Goal: Task Accomplishment & Management: Manage account settings

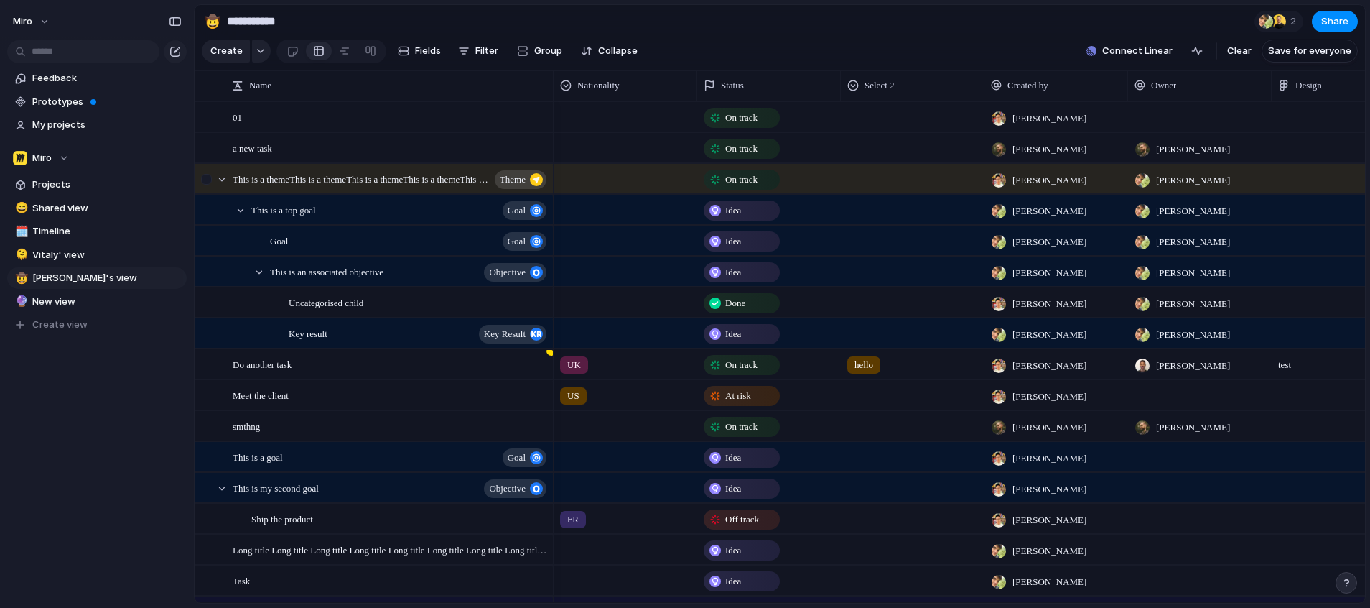
click at [209, 185] on div at bounding box center [206, 179] width 11 height 11
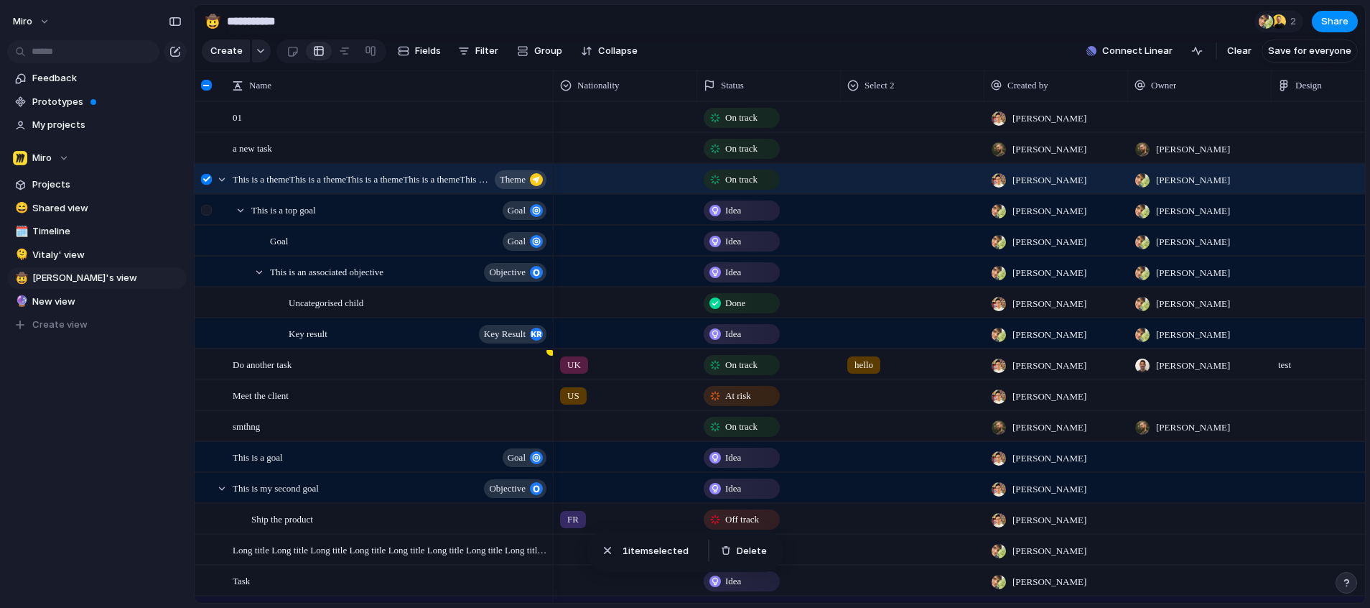
click at [209, 215] on div at bounding box center [206, 210] width 11 height 11
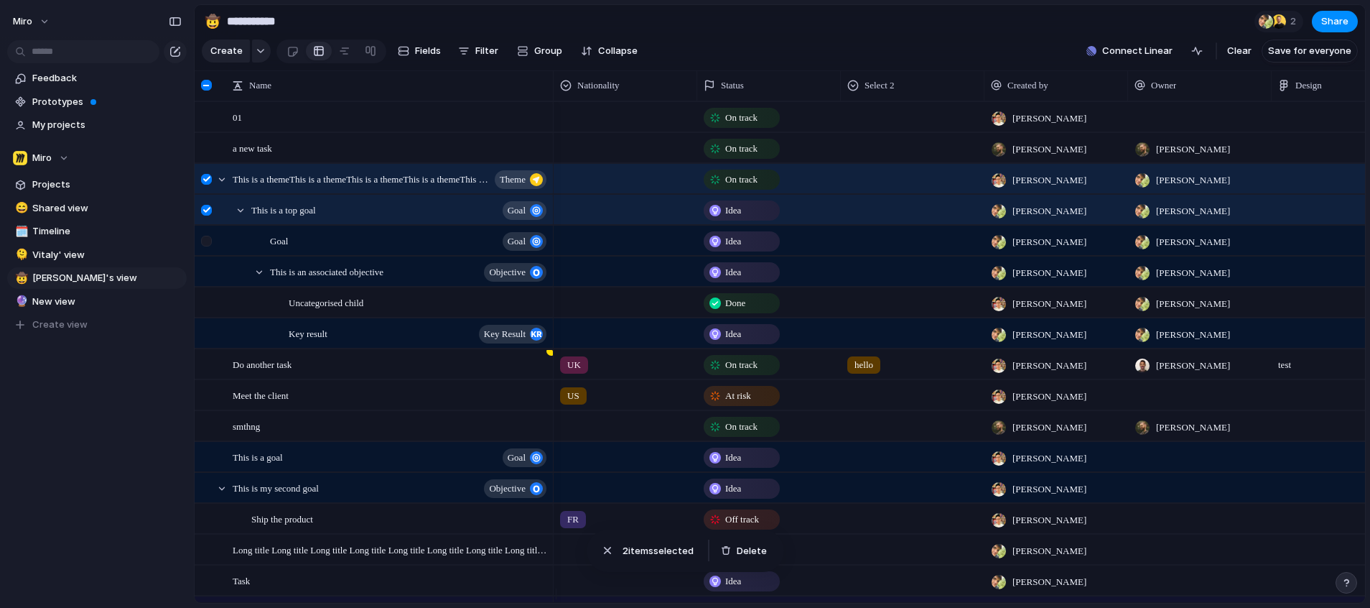
click at [208, 246] on div at bounding box center [206, 241] width 11 height 11
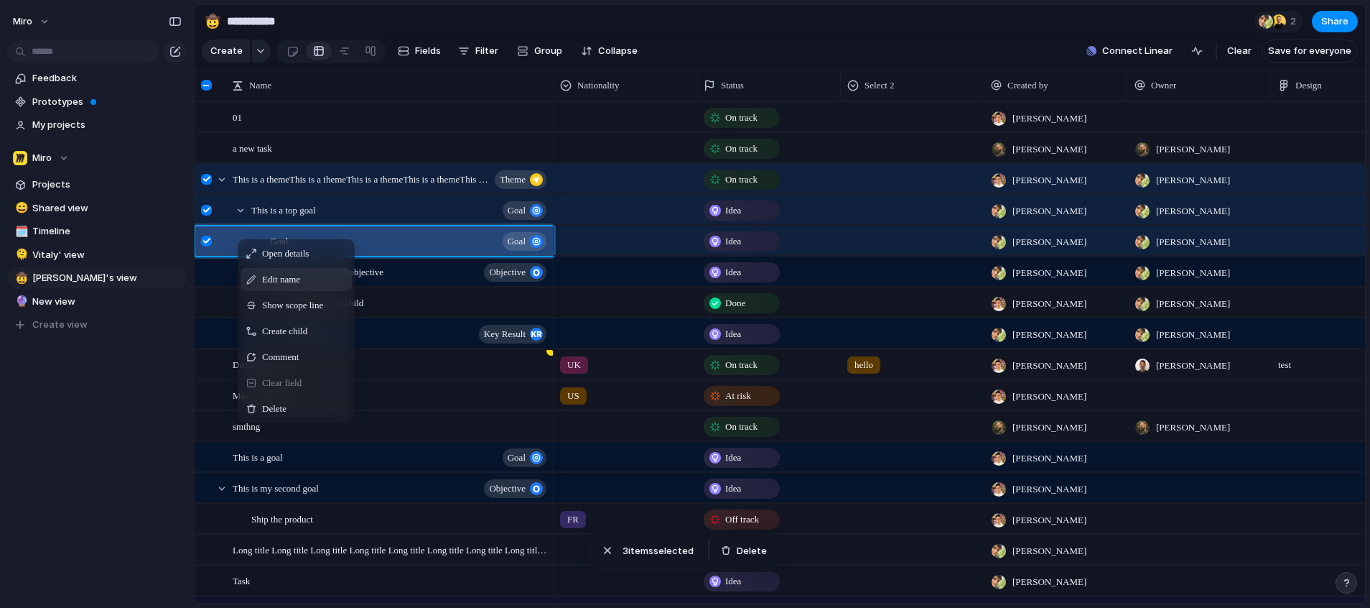
click at [282, 287] on span "Edit name" at bounding box center [281, 279] width 38 height 14
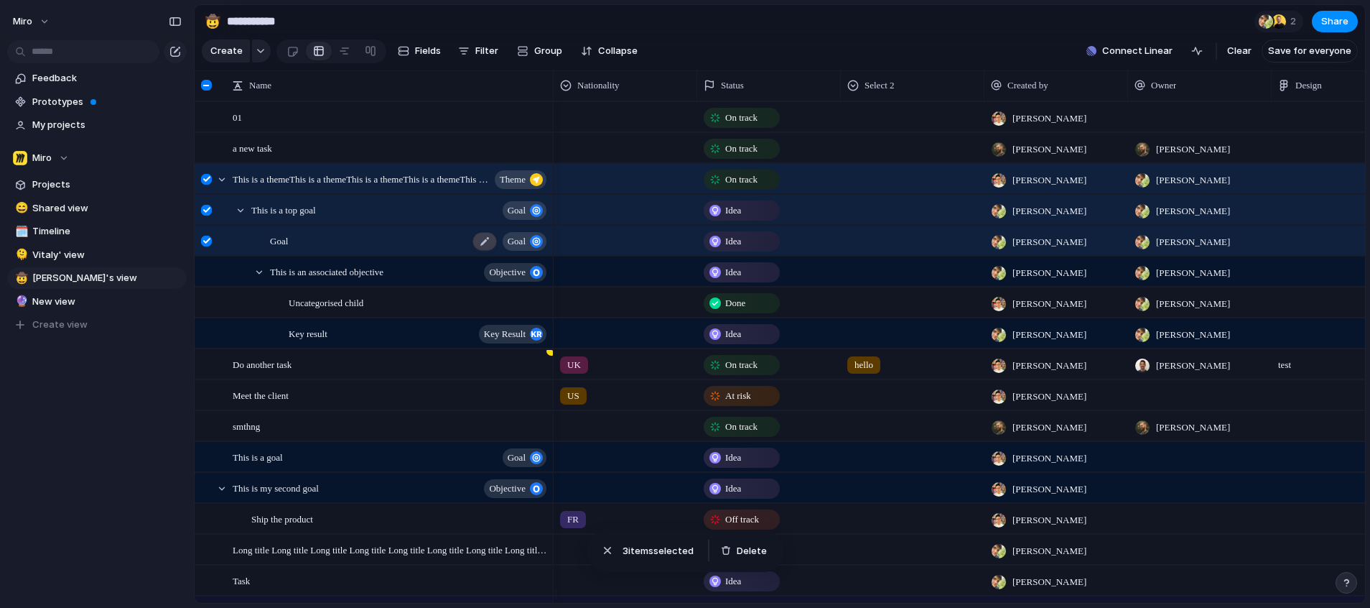
click at [475, 251] on div at bounding box center [485, 241] width 24 height 19
click at [207, 254] on div at bounding box center [223, 251] width 56 height 29
click at [475, 52] on span "Filter" at bounding box center [486, 51] width 23 height 14
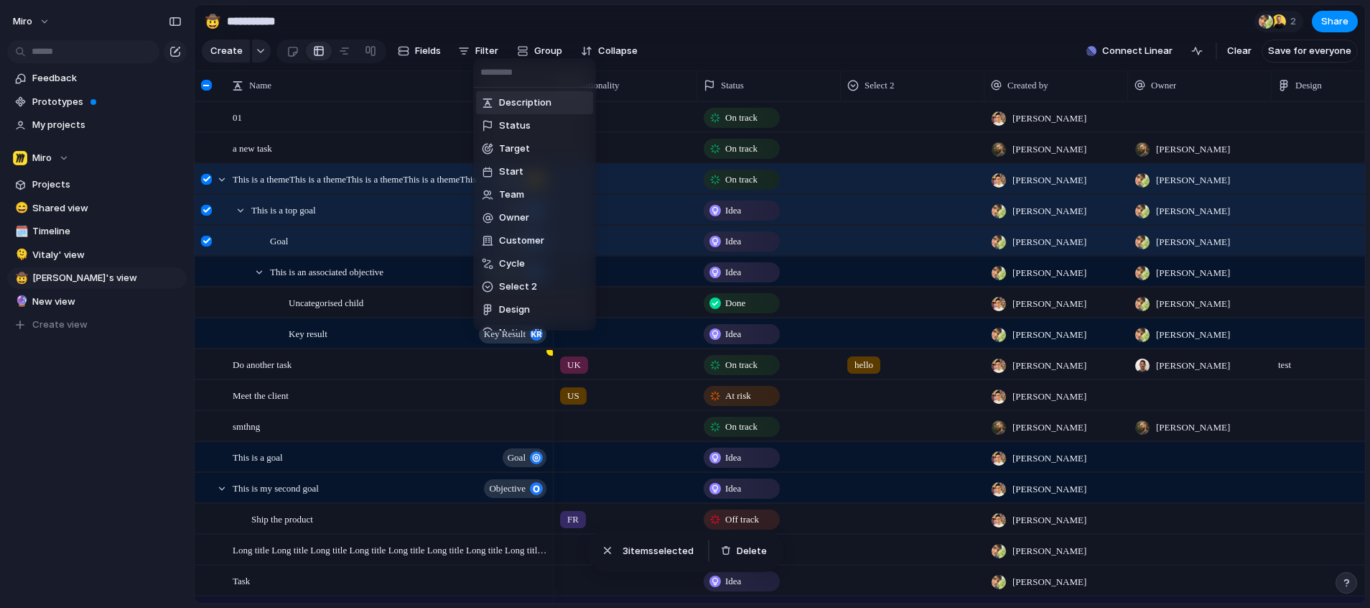
click at [517, 108] on span "Description" at bounding box center [525, 103] width 52 height 14
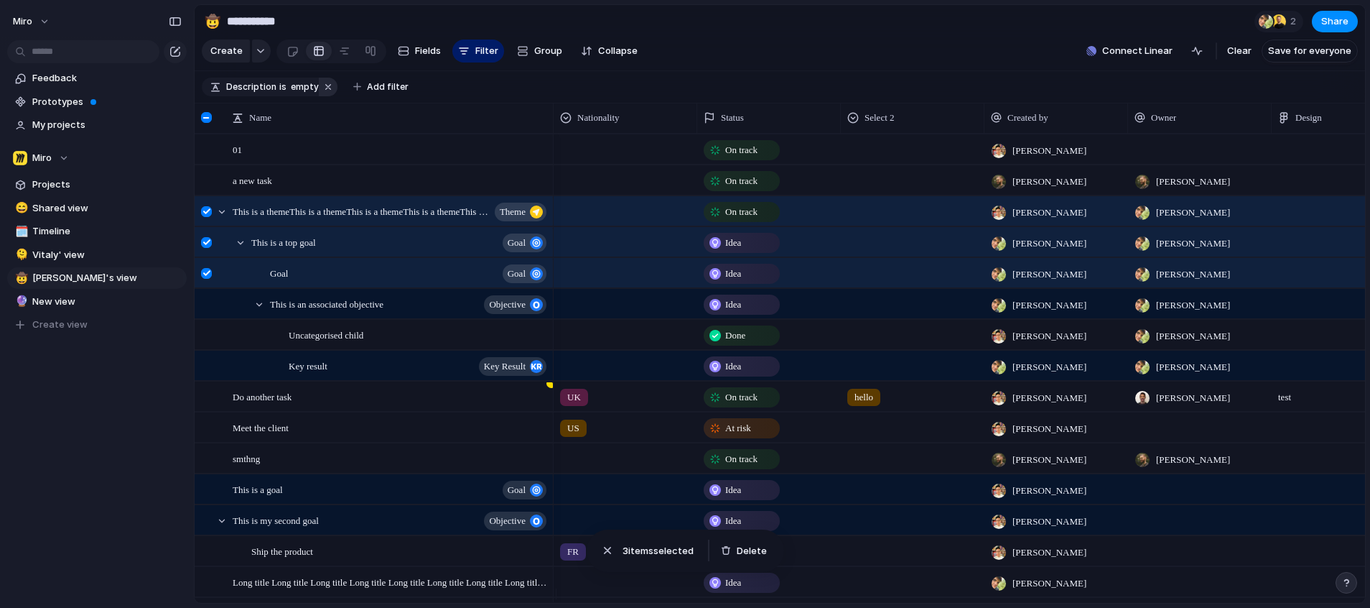
click at [325, 94] on button "button" at bounding box center [328, 87] width 19 height 19
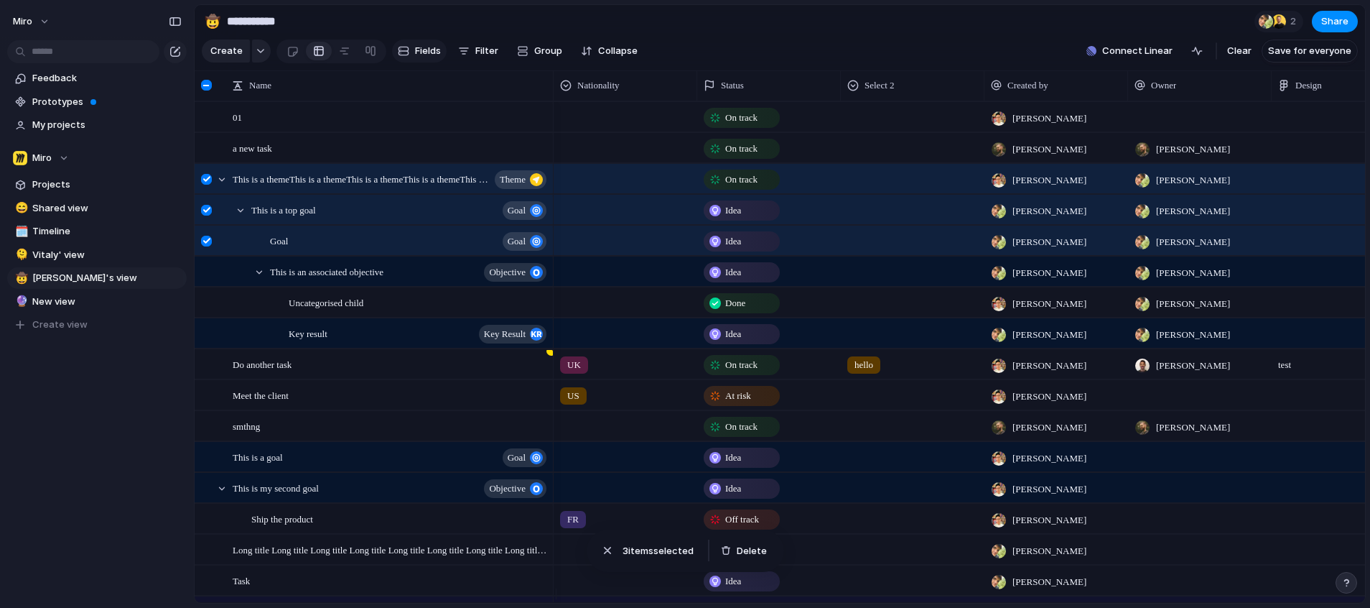
click at [421, 49] on span "Fields" at bounding box center [428, 51] width 26 height 14
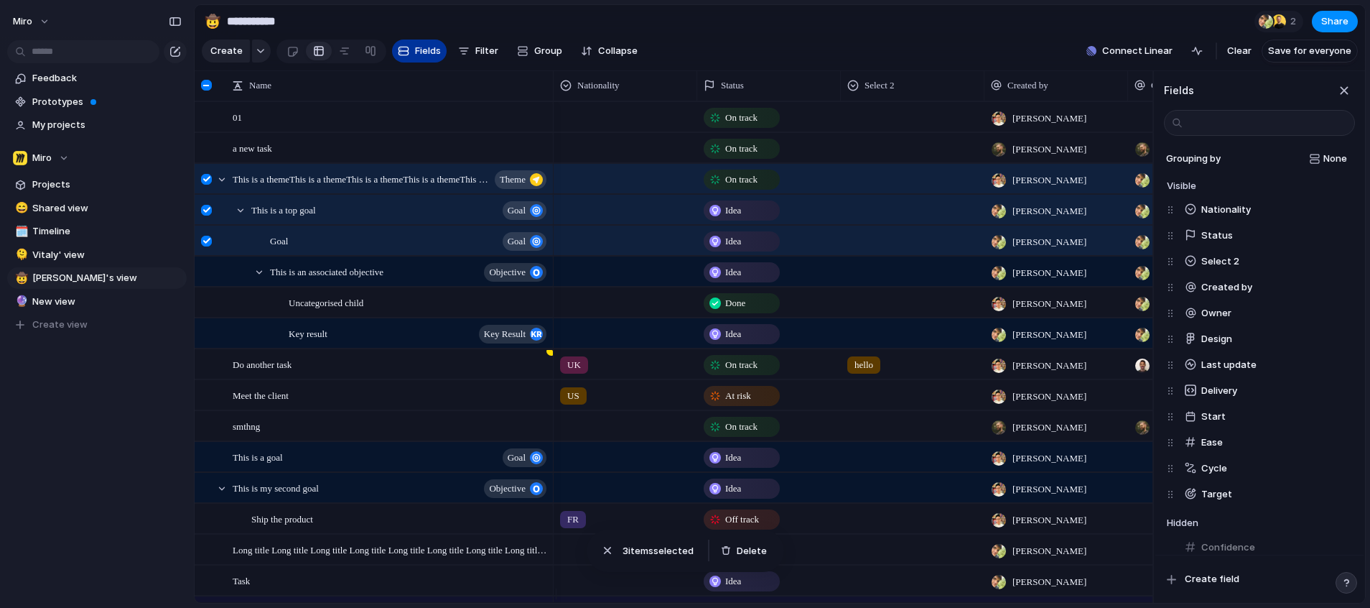
click at [421, 49] on span "Fields" at bounding box center [428, 51] width 26 height 14
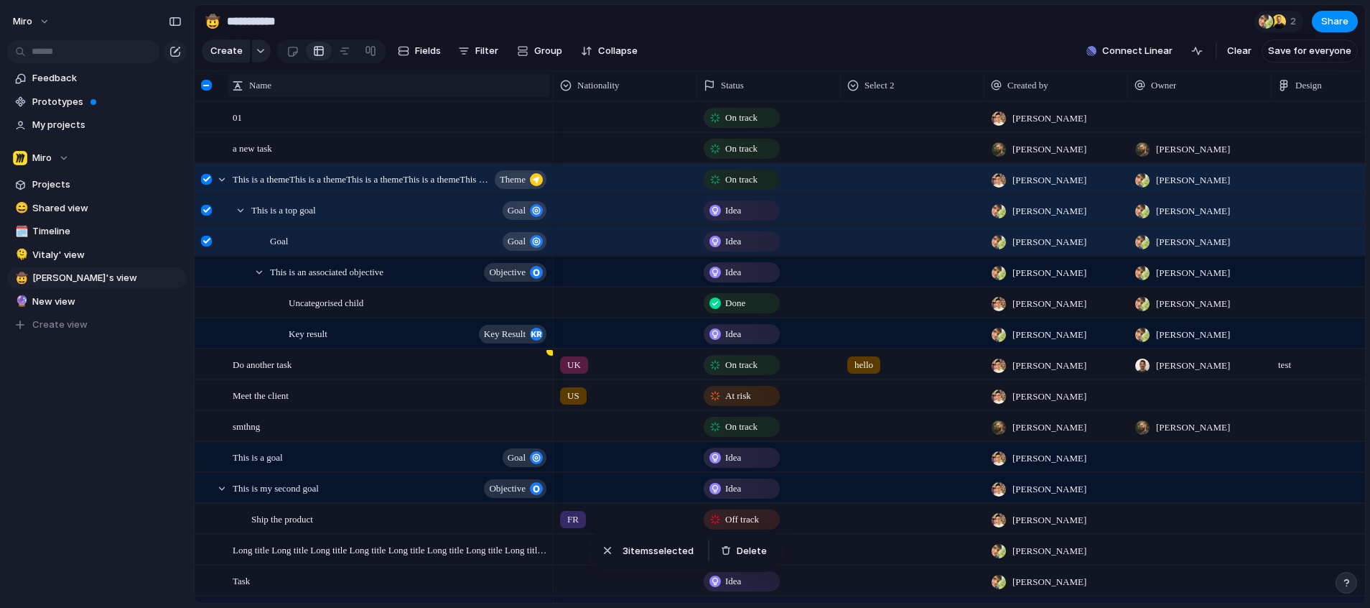
click at [520, 93] on div "Name" at bounding box center [389, 85] width 315 height 14
click at [492, 101] on div "Sort ascending Sort descending" at bounding box center [685, 304] width 1370 height 608
click at [475, 189] on div at bounding box center [477, 179] width 24 height 19
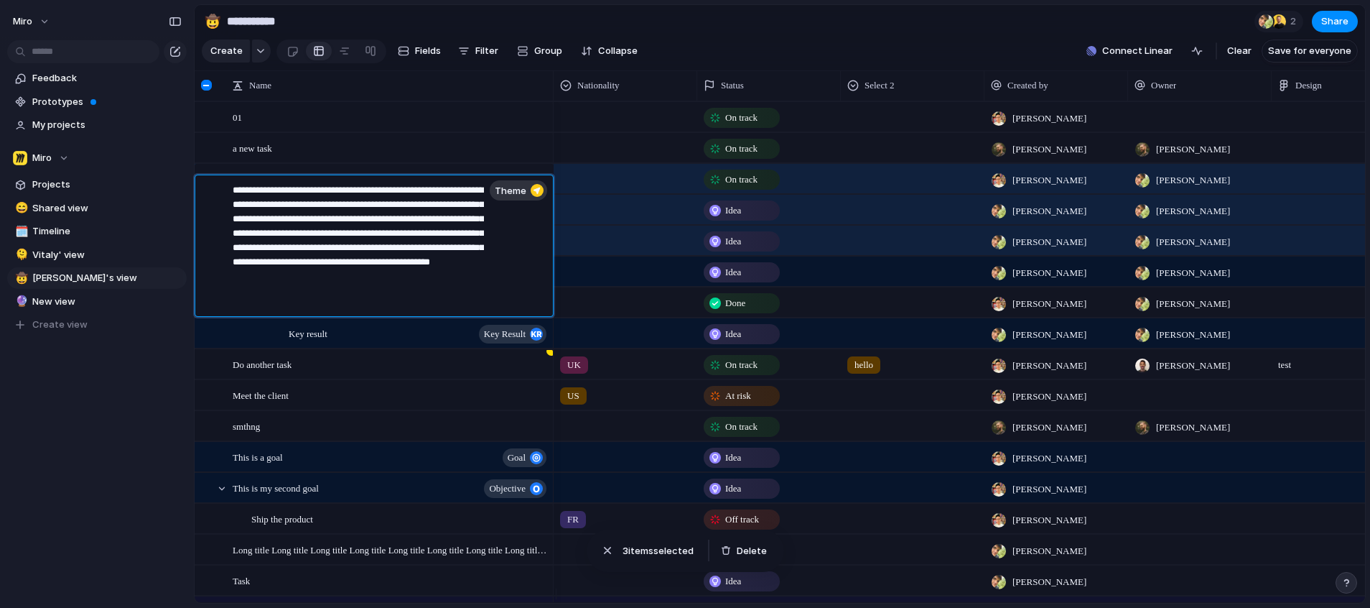
drag, startPoint x: 421, startPoint y: 295, endPoint x: 300, endPoint y: 192, distance: 158.4
click at [300, 192] on textarea "**********" at bounding box center [358, 247] width 251 height 129
type textarea "**********"
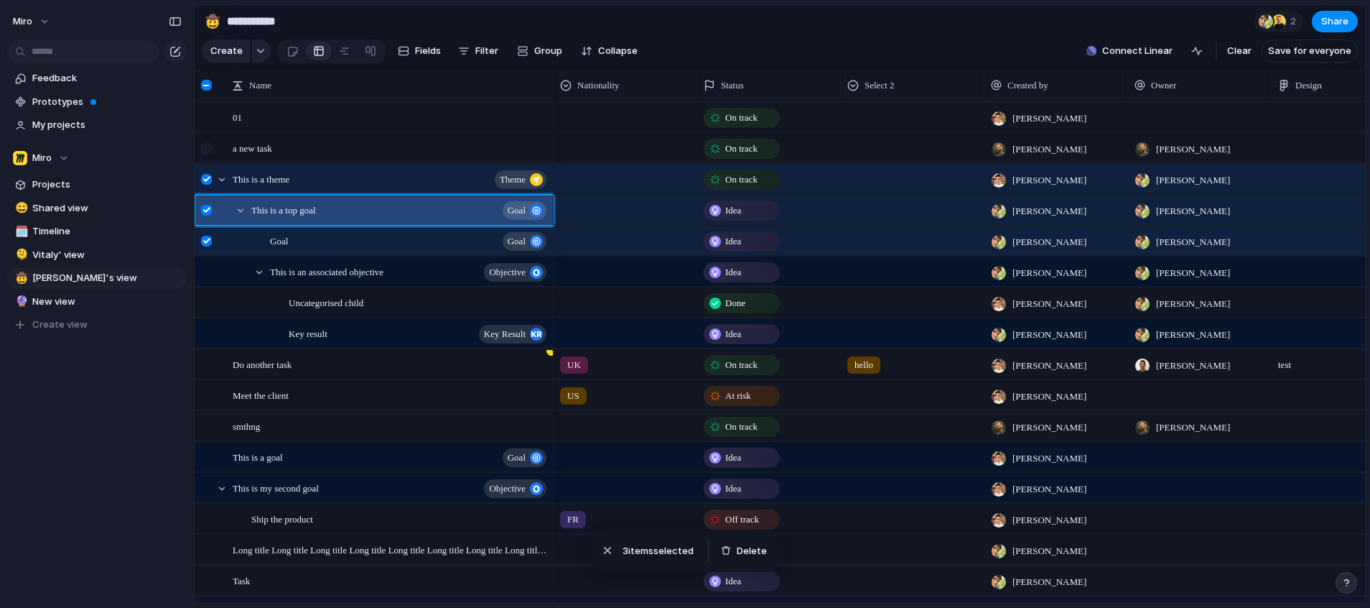
click at [210, 154] on div at bounding box center [206, 148] width 11 height 11
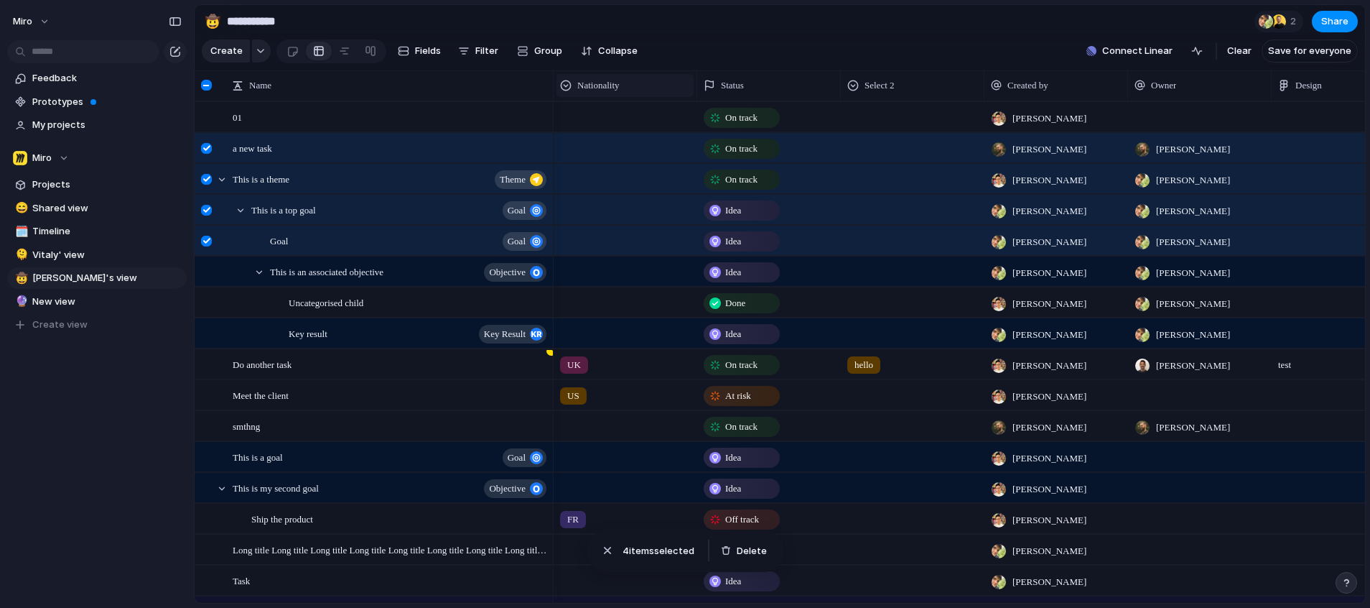
click at [629, 93] on div "Nationality" at bounding box center [625, 85] width 130 height 14
click at [620, 121] on li "Modify" at bounding box center [612, 127] width 106 height 23
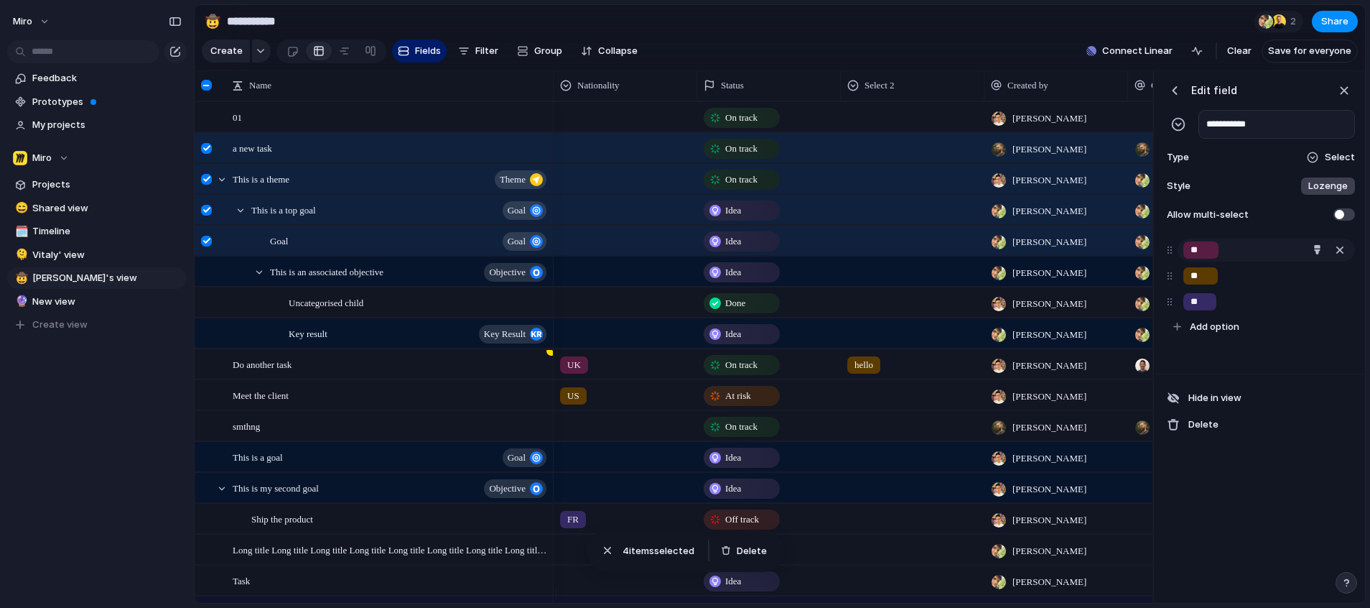
click at [1206, 257] on input "**" at bounding box center [1201, 250] width 21 height 14
click at [1349, 98] on div "button" at bounding box center [1344, 91] width 16 height 16
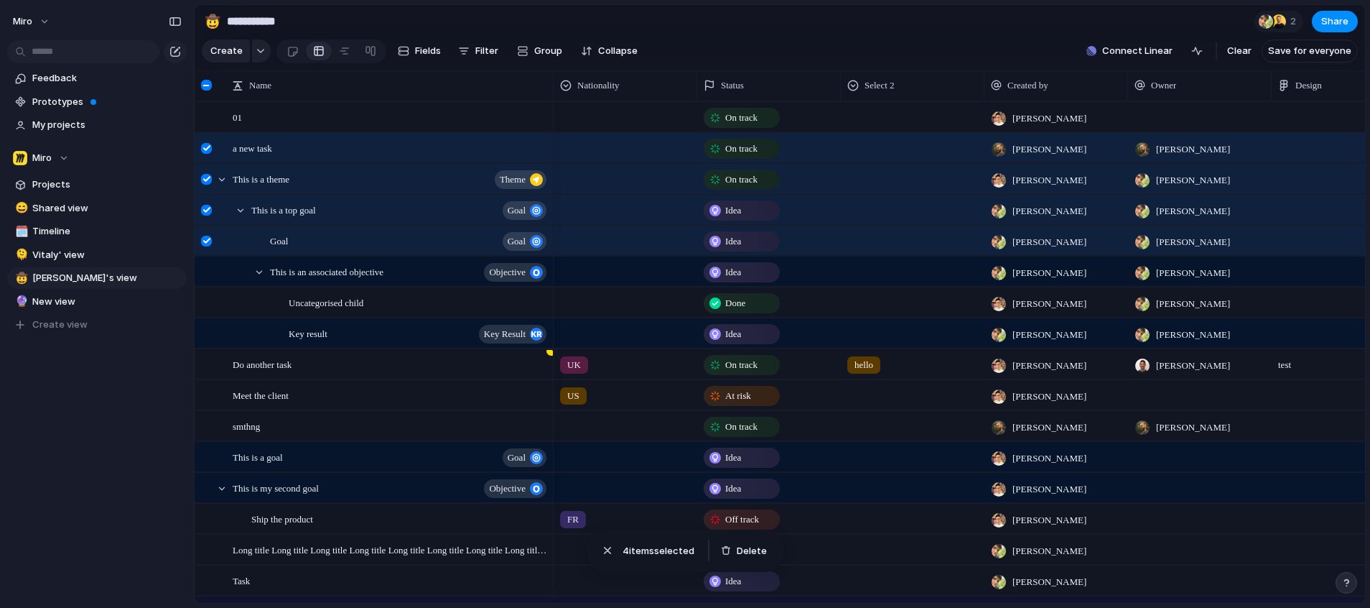
click at [742, 156] on span "On track" at bounding box center [741, 148] width 32 height 14
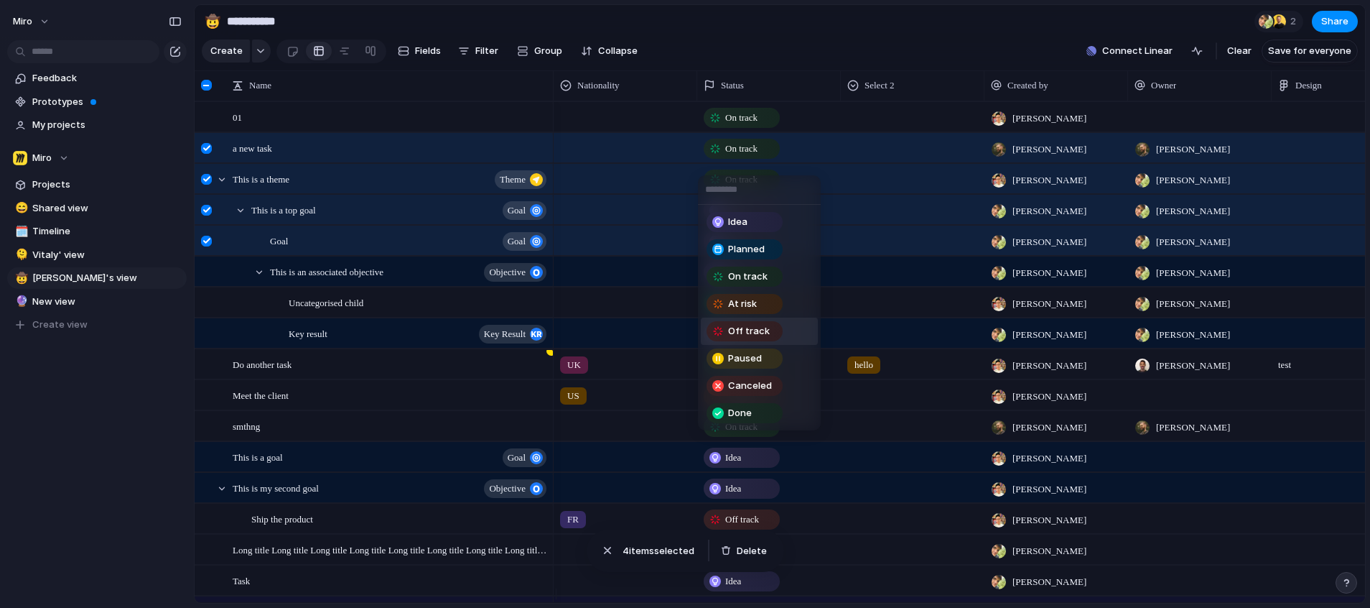
click at [746, 332] on span "Off track" at bounding box center [749, 331] width 42 height 14
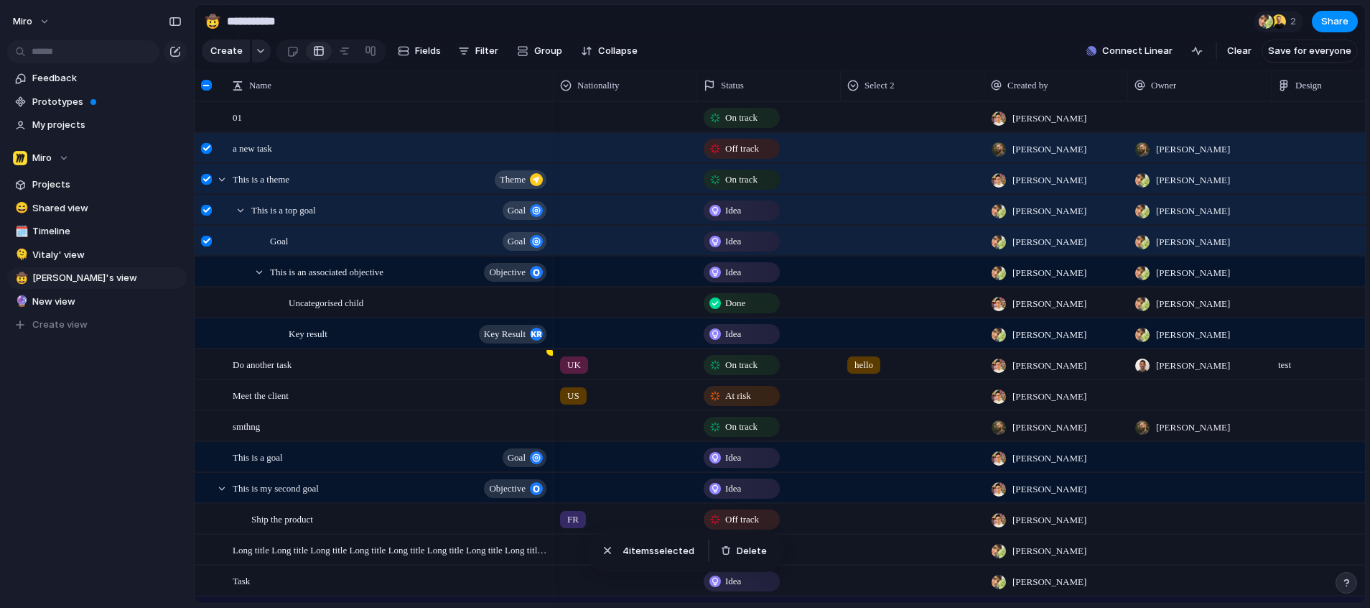
click at [209, 90] on div at bounding box center [206, 85] width 11 height 11
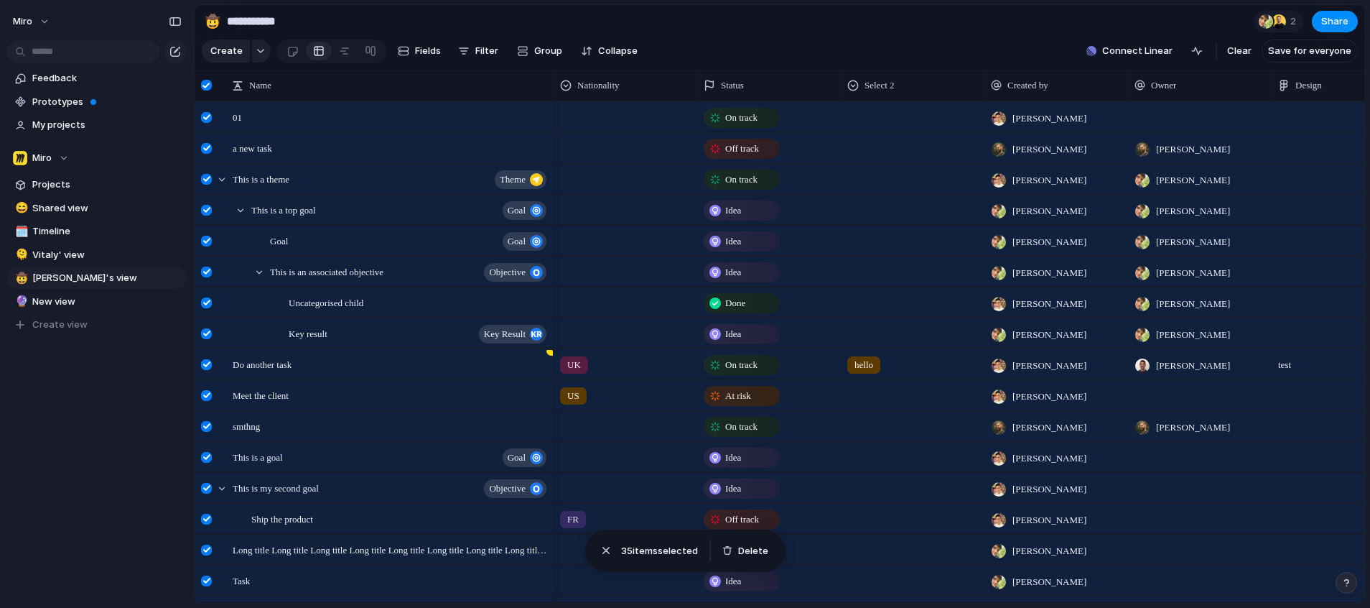
click at [209, 90] on div at bounding box center [206, 85] width 11 height 11
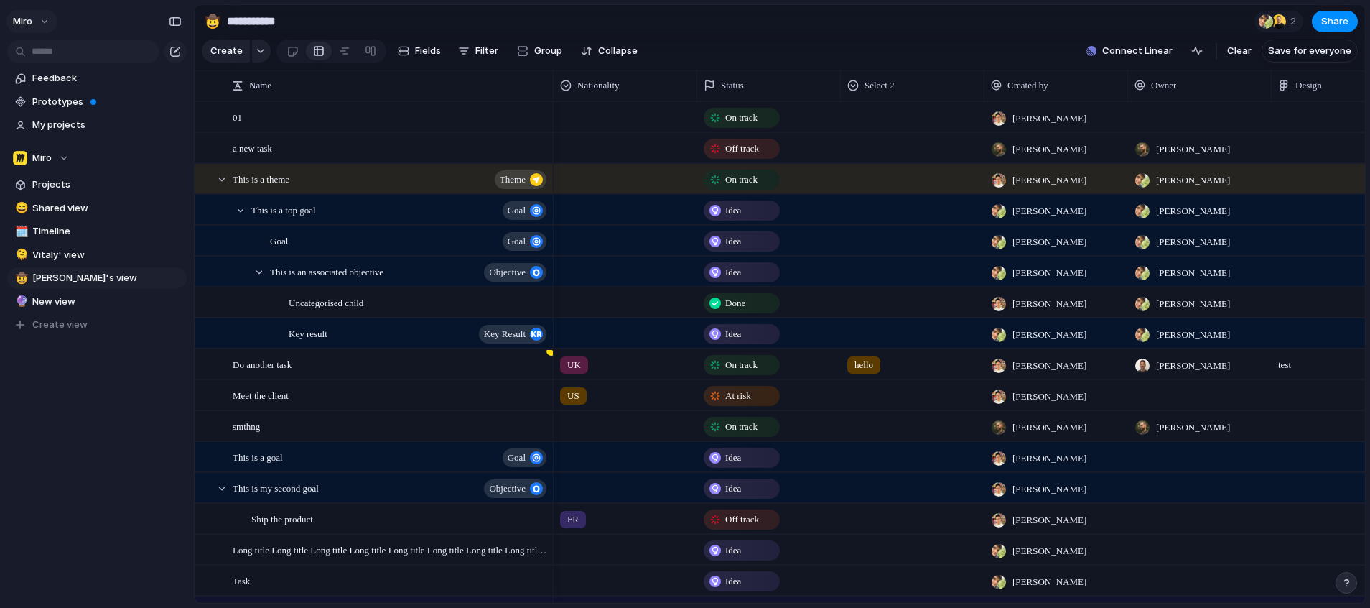
click at [51, 17] on button "miro" at bounding box center [31, 21] width 51 height 23
click at [72, 54] on li "Settings" at bounding box center [69, 53] width 119 height 23
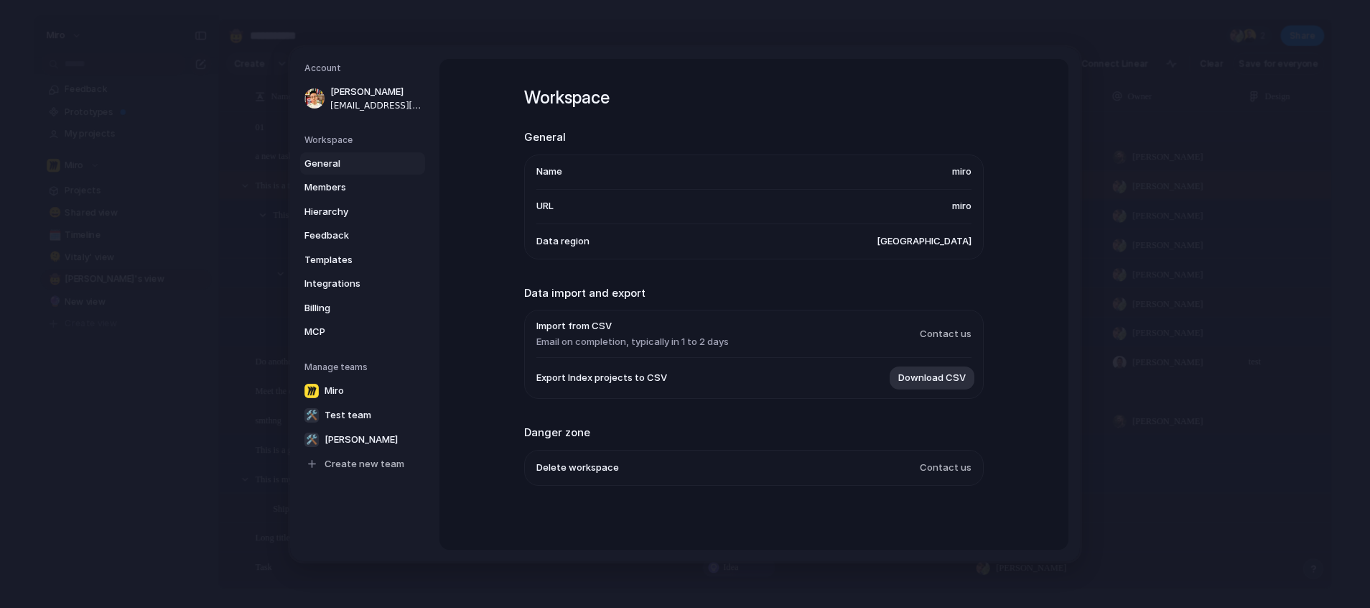
scroll to position [1, 0]
click at [361, 263] on span "Templates" at bounding box center [350, 259] width 92 height 14
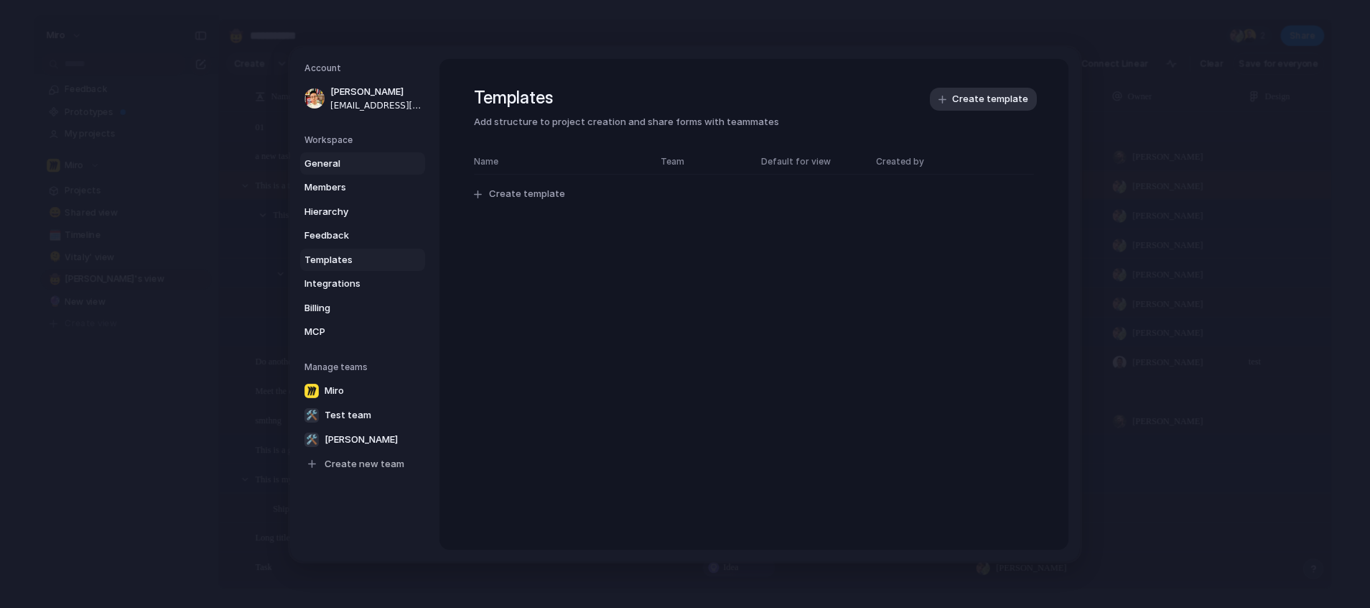
click at [347, 162] on span "General" at bounding box center [350, 163] width 92 height 14
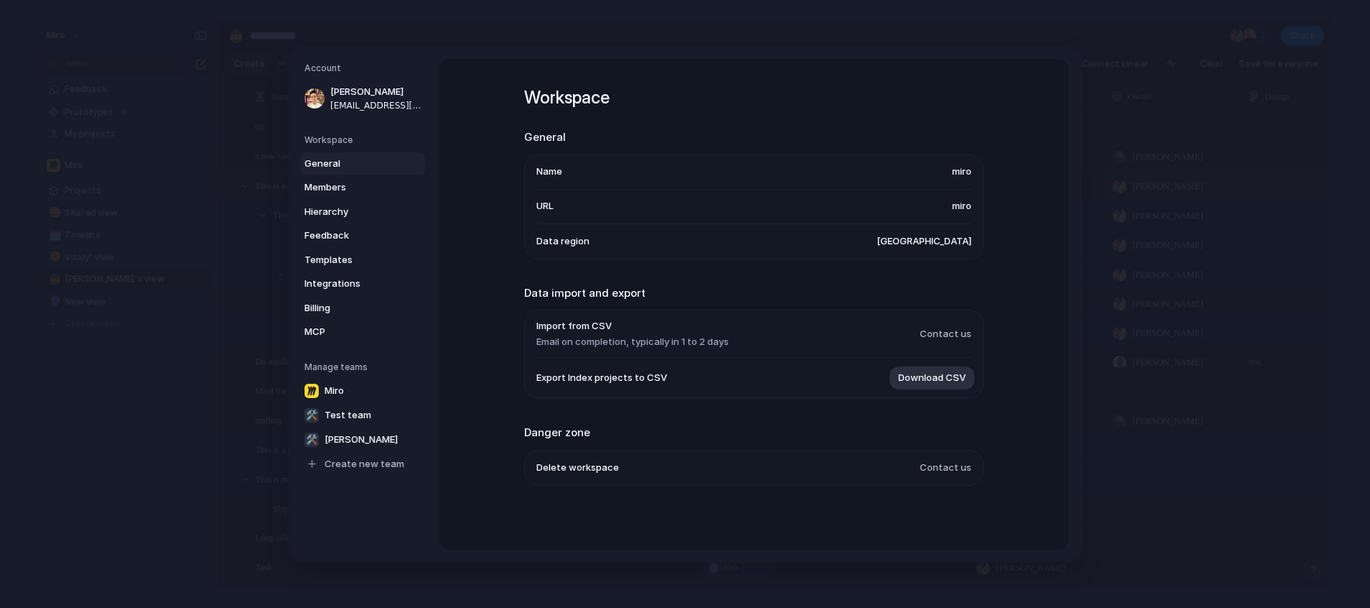
scroll to position [1, 0]
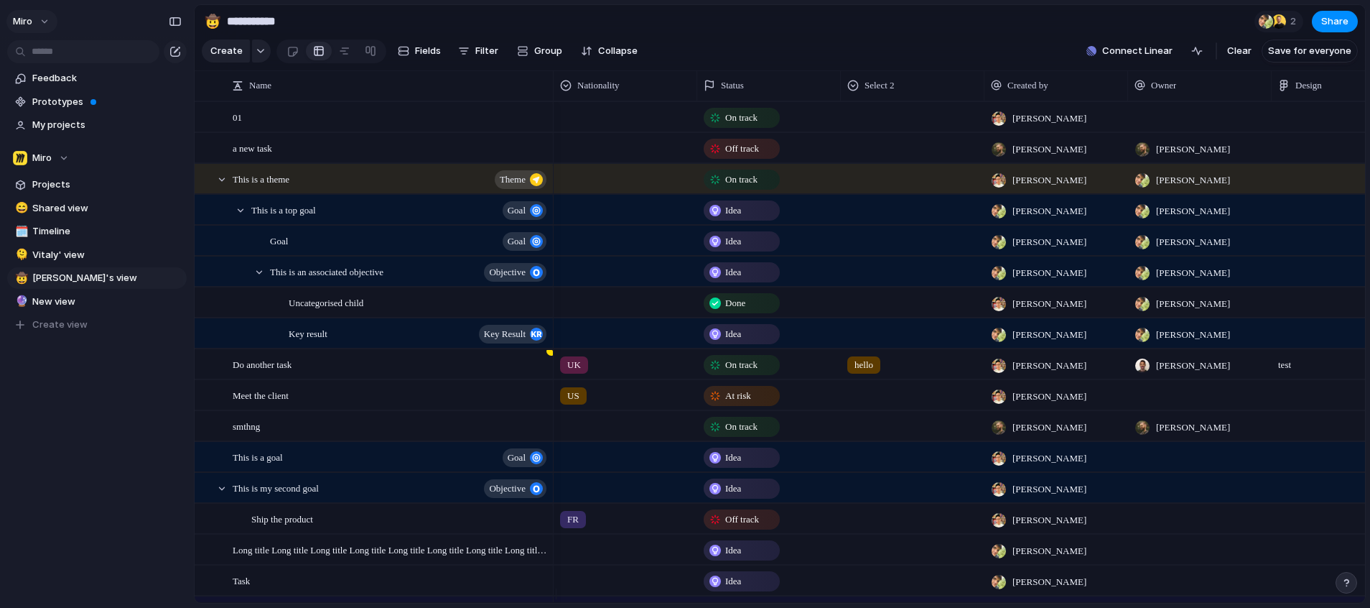
click at [19, 17] on span "miro" at bounding box center [22, 21] width 19 height 14
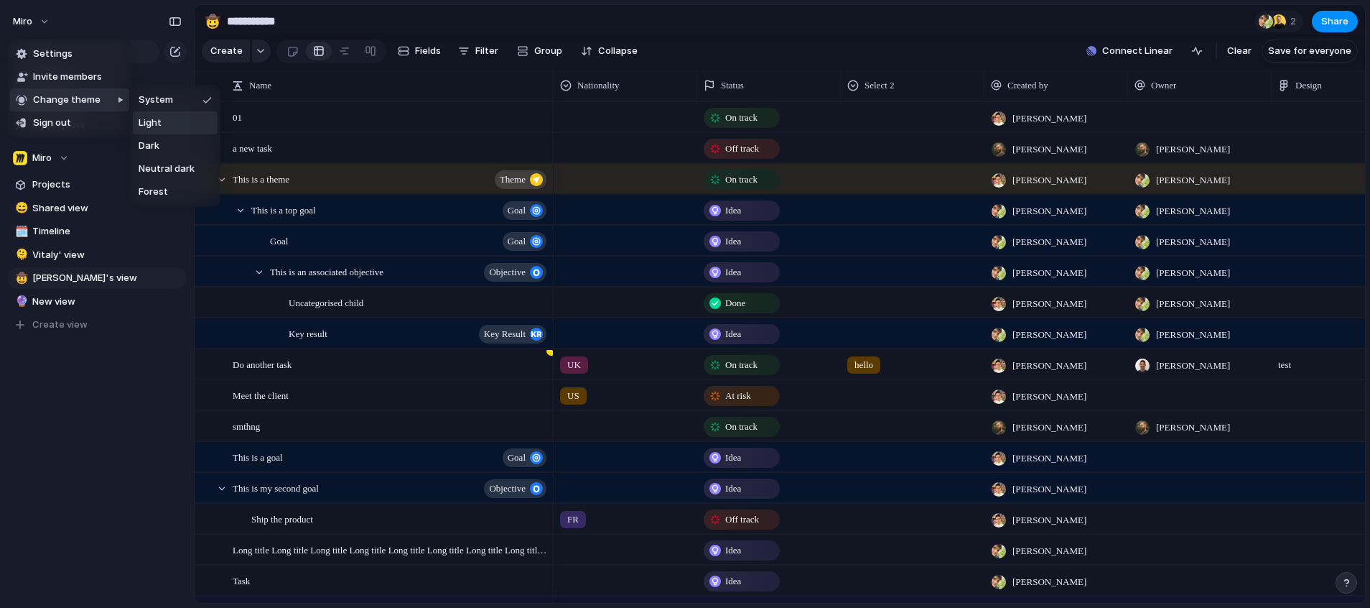
click at [197, 117] on li "Light" at bounding box center [175, 122] width 85 height 23
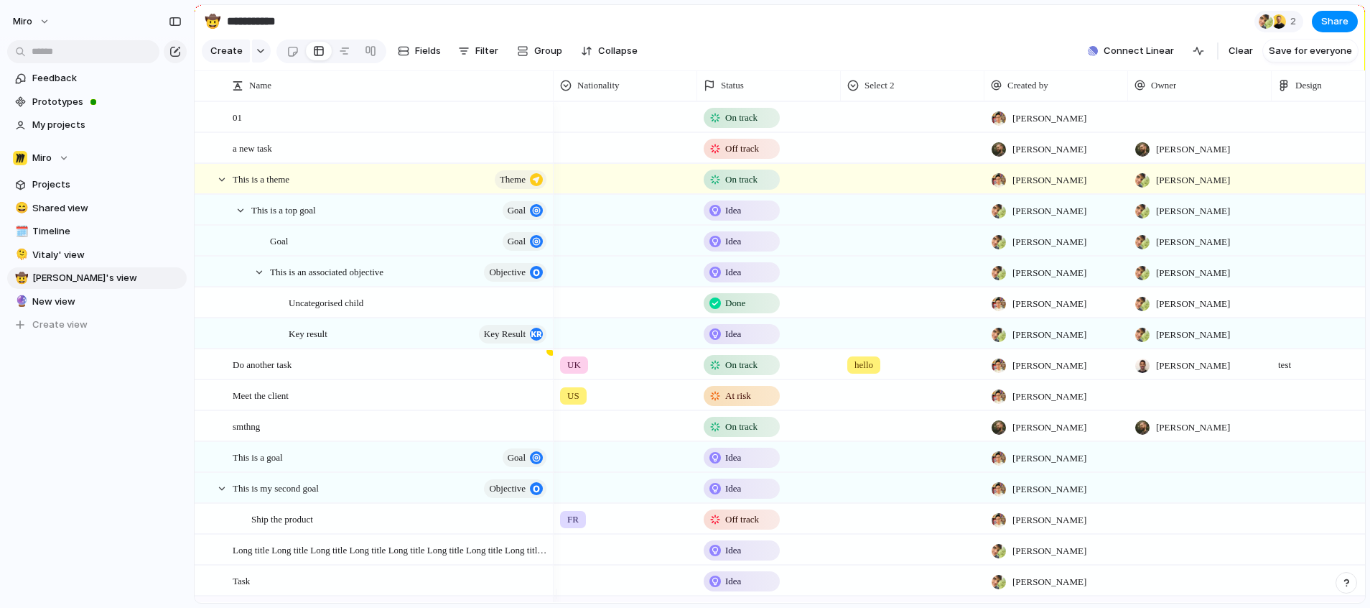
click at [814, 57] on section "Create Fields Filter Group Zoom Collapse Connect Linear Clear Save for everyone" at bounding box center [780, 54] width 1171 height 34
click at [206, 154] on div at bounding box center [206, 148] width 11 height 11
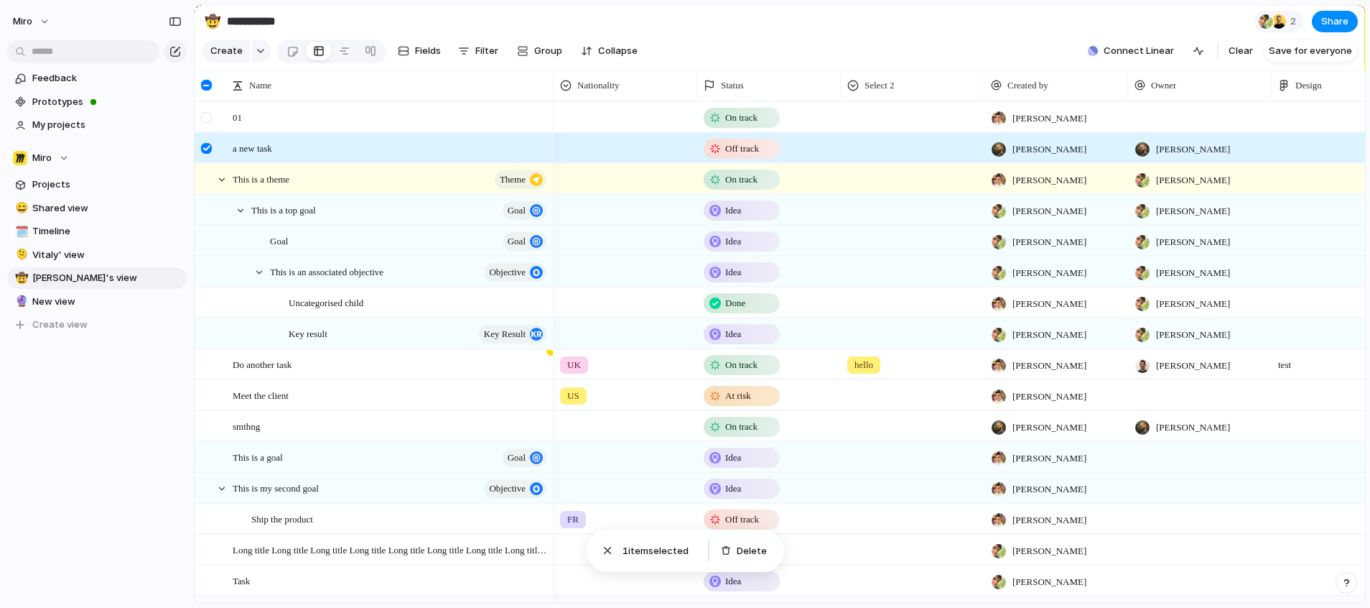
click at [208, 123] on div at bounding box center [206, 117] width 11 height 11
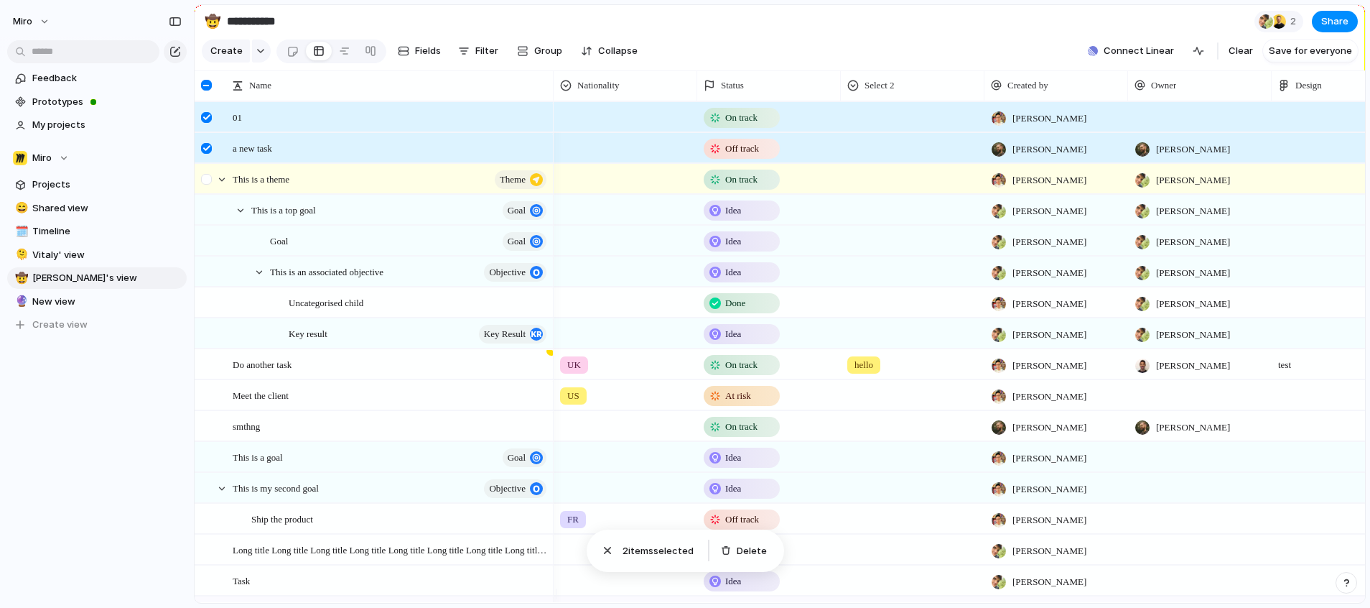
click at [205, 185] on div at bounding box center [206, 179] width 11 height 11
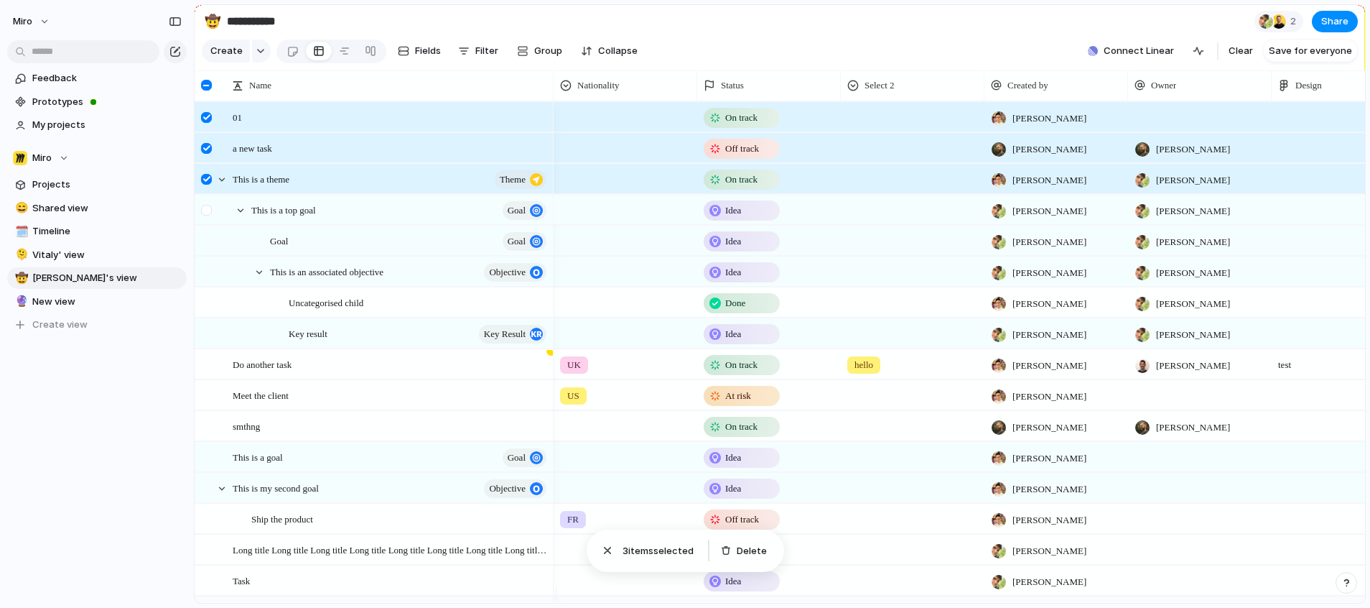
click at [207, 215] on div at bounding box center [206, 210] width 11 height 11
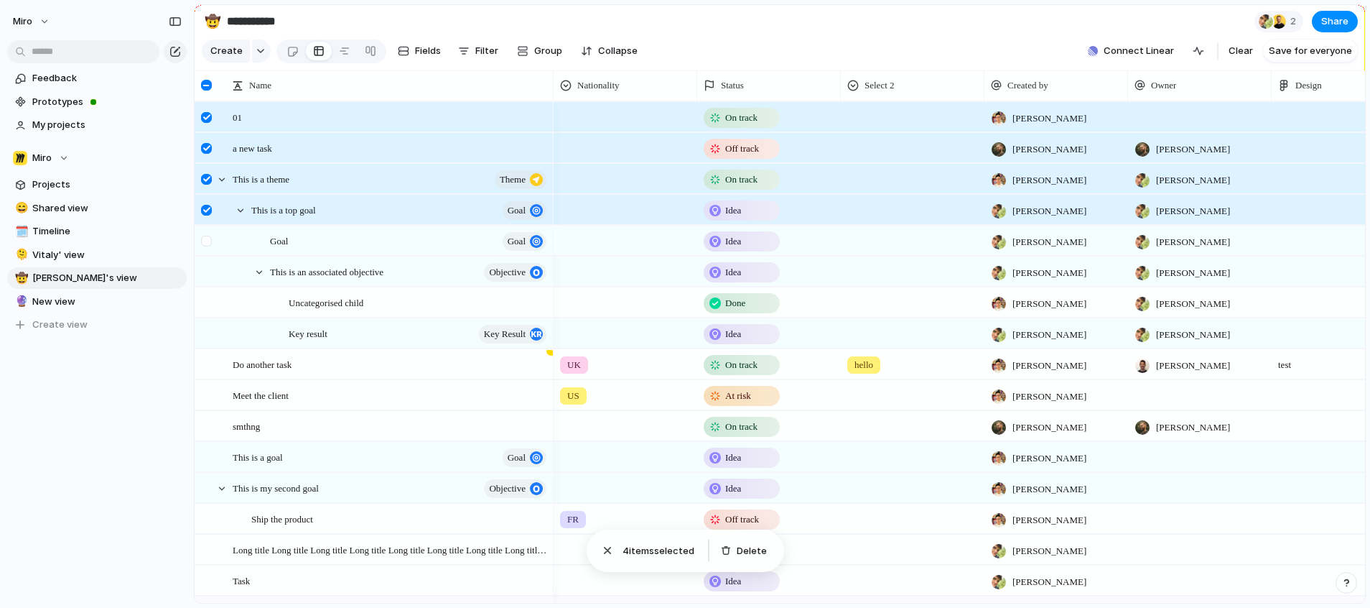
click at [208, 246] on div at bounding box center [206, 241] width 11 height 11
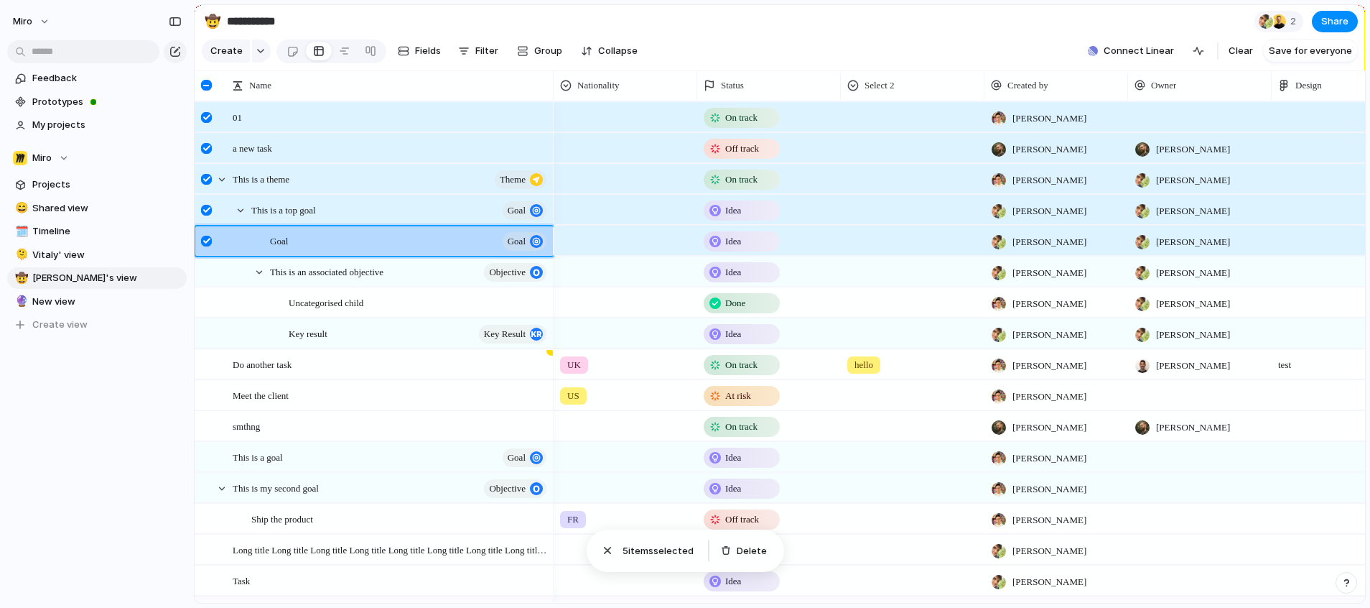
click at [888, 57] on section "Create Fields Filter Group Zoom Collapse Connect Linear Clear Save for everyone" at bounding box center [780, 54] width 1171 height 34
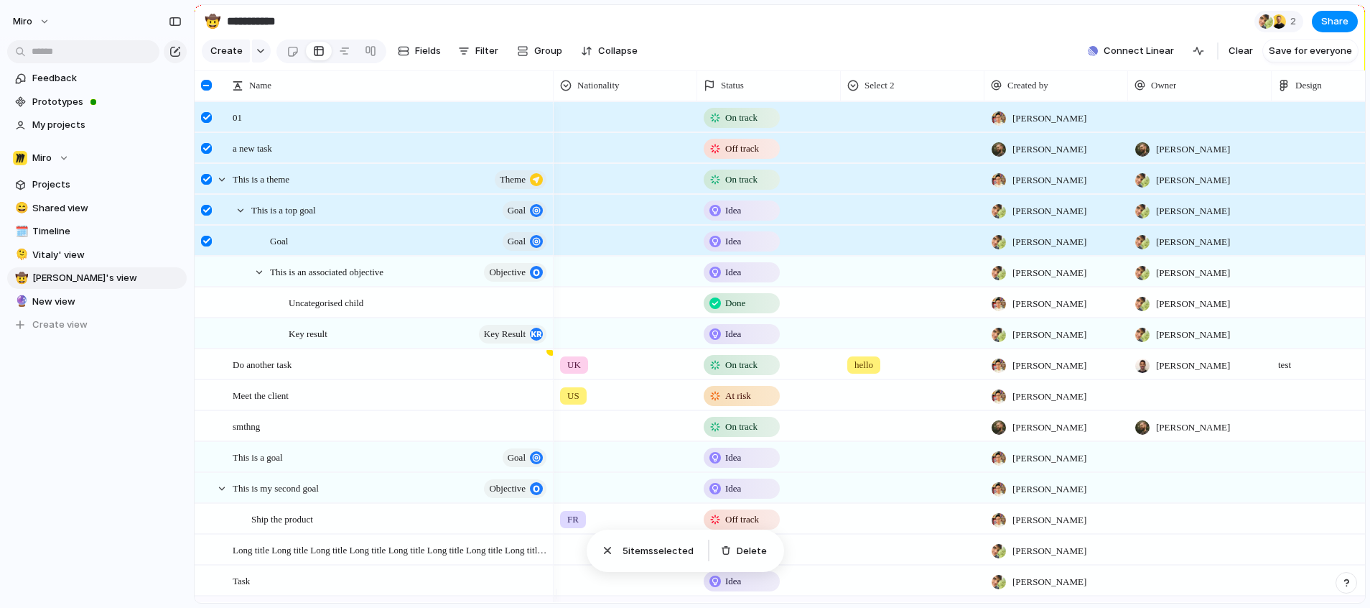
click at [208, 90] on div at bounding box center [206, 85] width 11 height 11
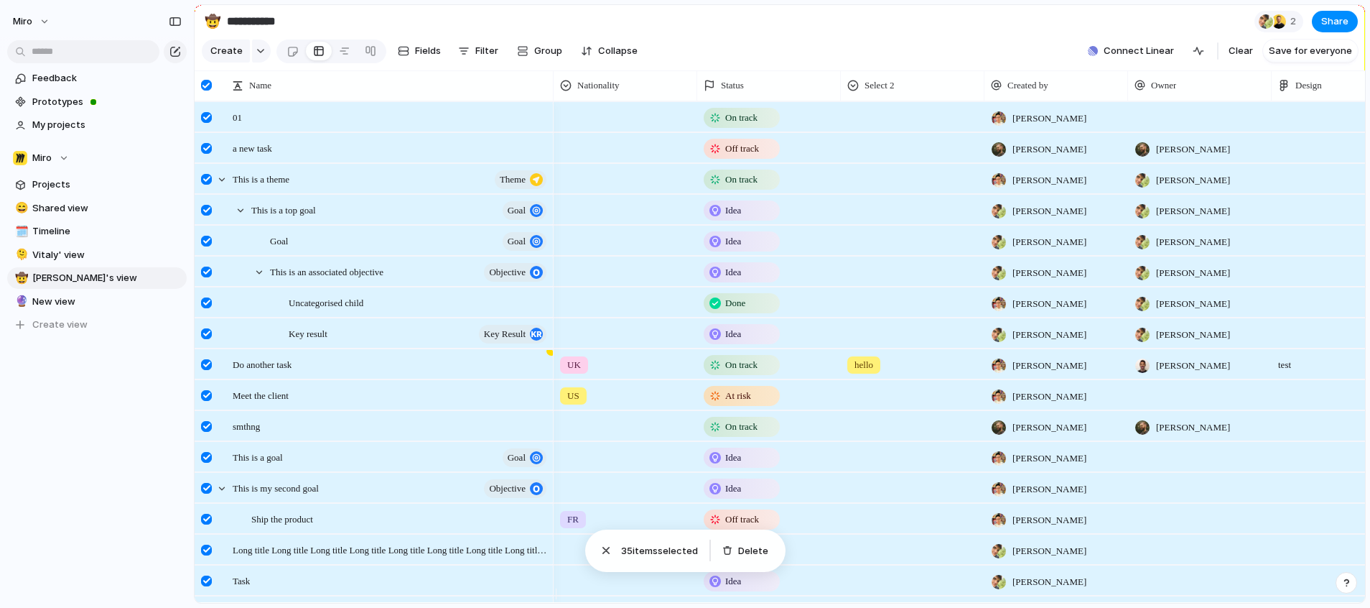
click at [208, 90] on div at bounding box center [206, 85] width 11 height 11
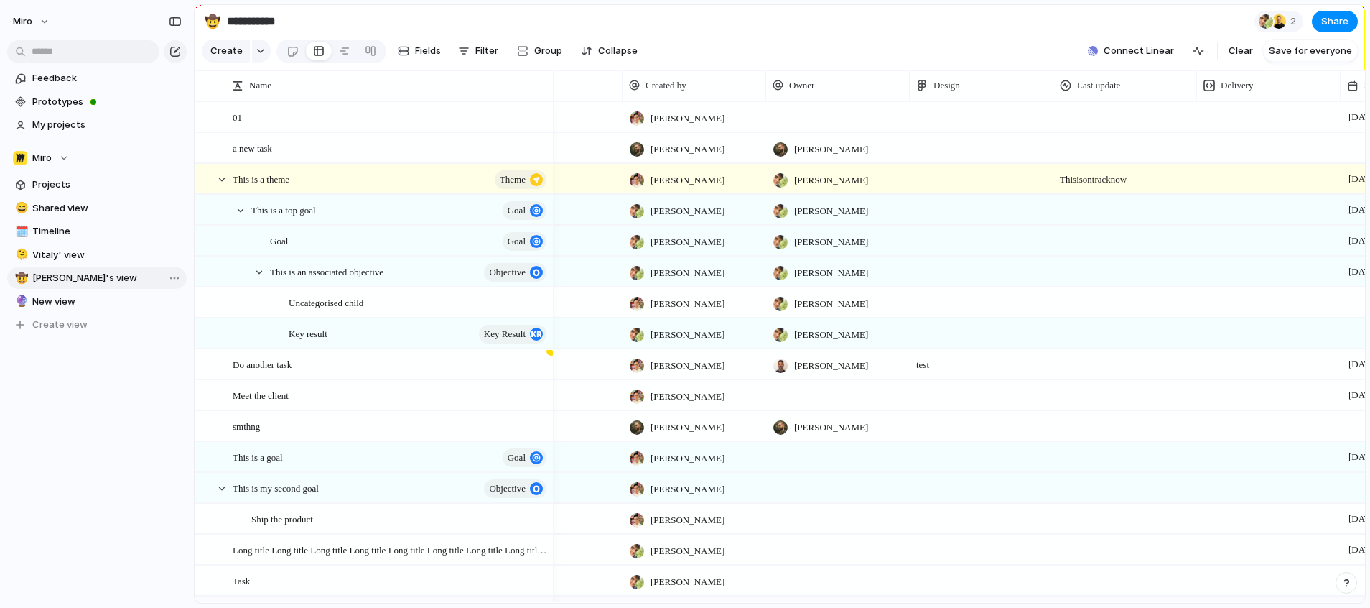
scroll to position [0, 65]
